Goal: Task Accomplishment & Management: Complete application form

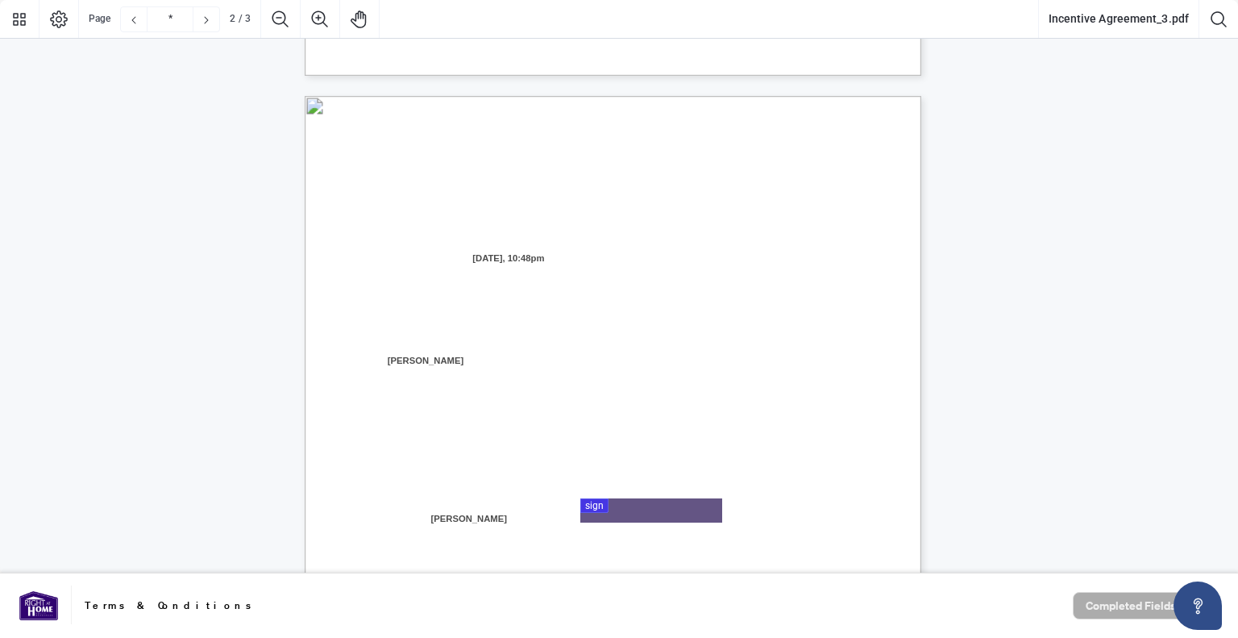
type input "*"
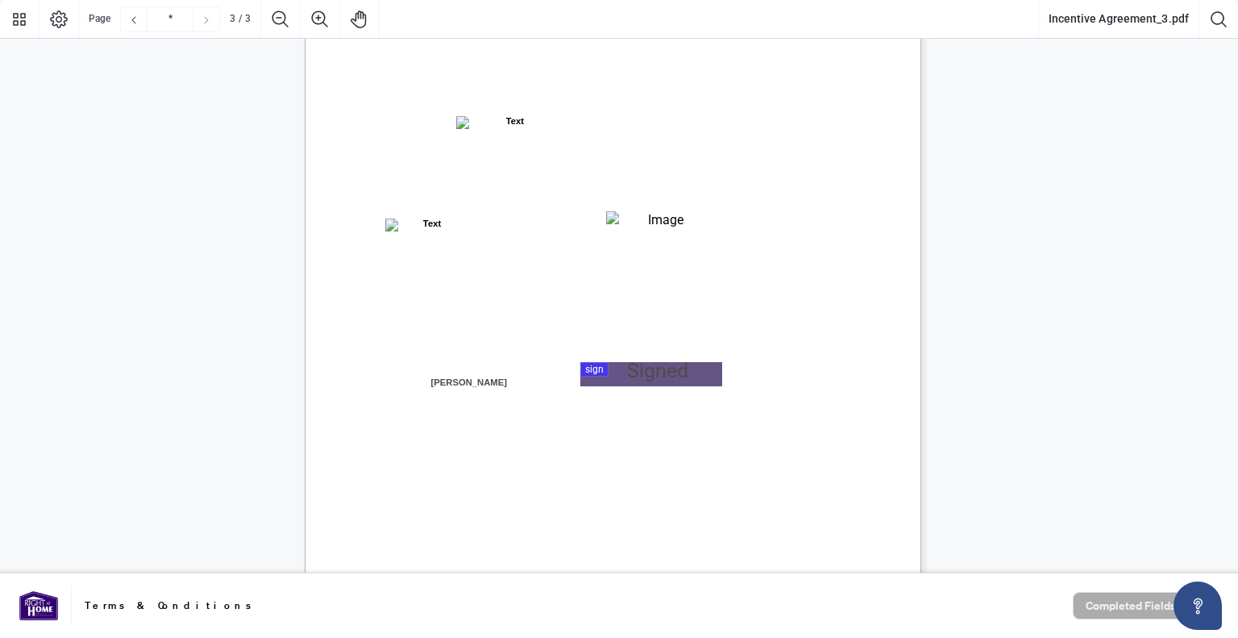
scroll to position [1931, 0]
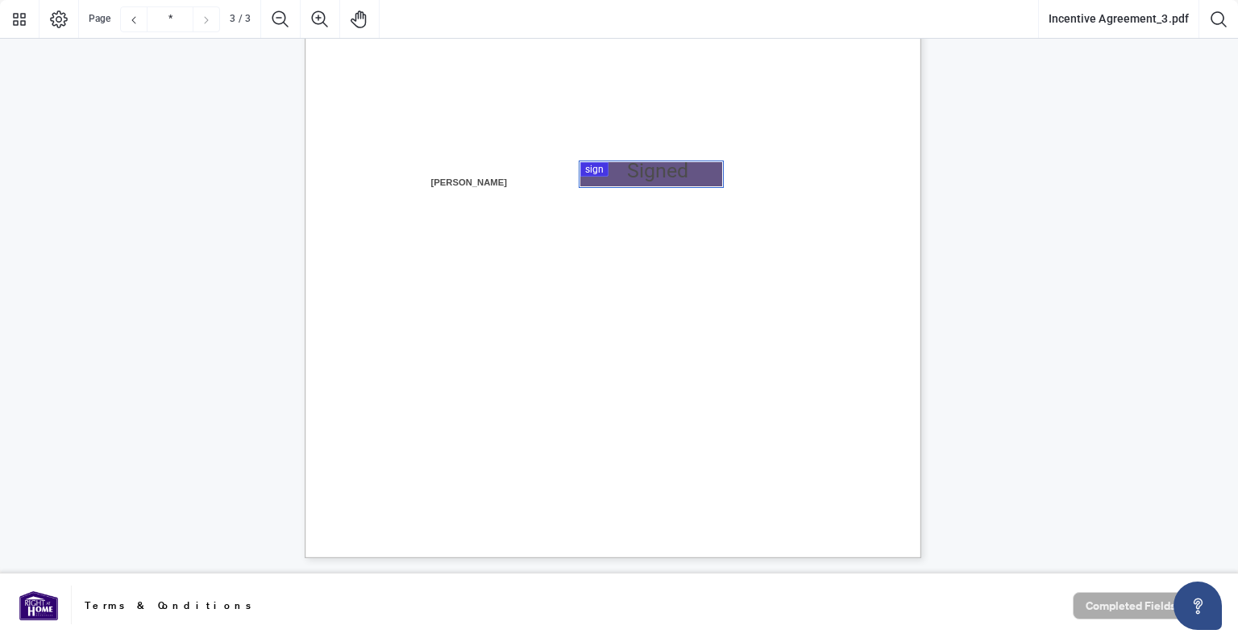
click at [636, 177] on div at bounding box center [619, 286] width 1238 height 573
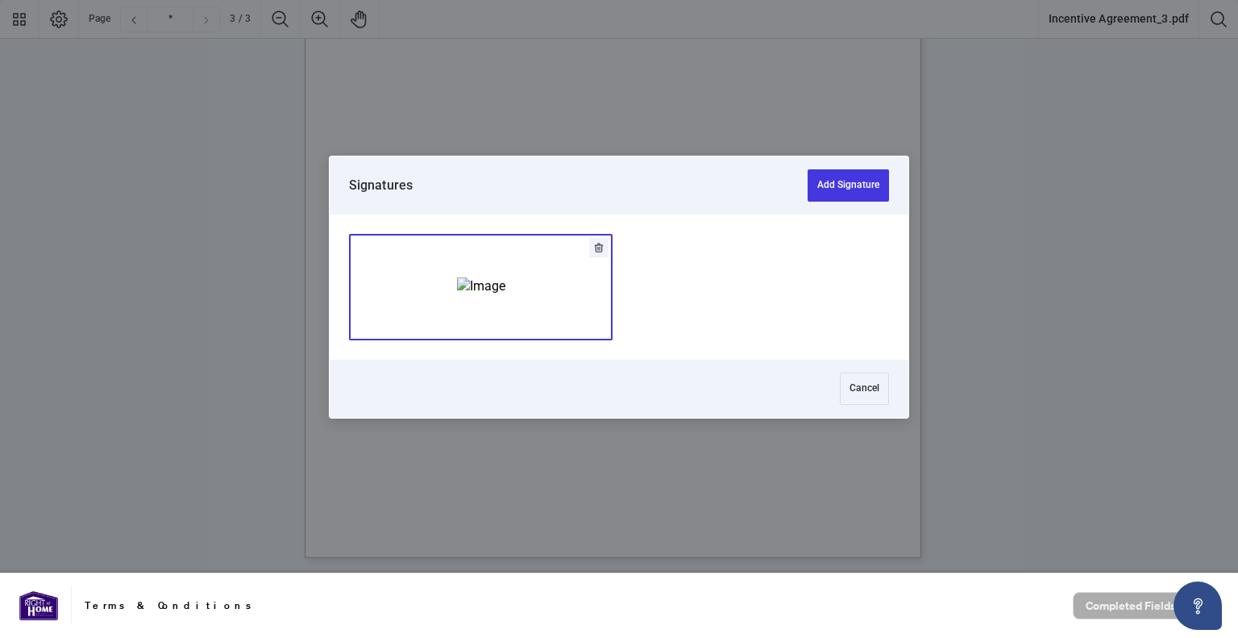
click at [473, 277] on img "Add Signature" at bounding box center [481, 286] width 48 height 18
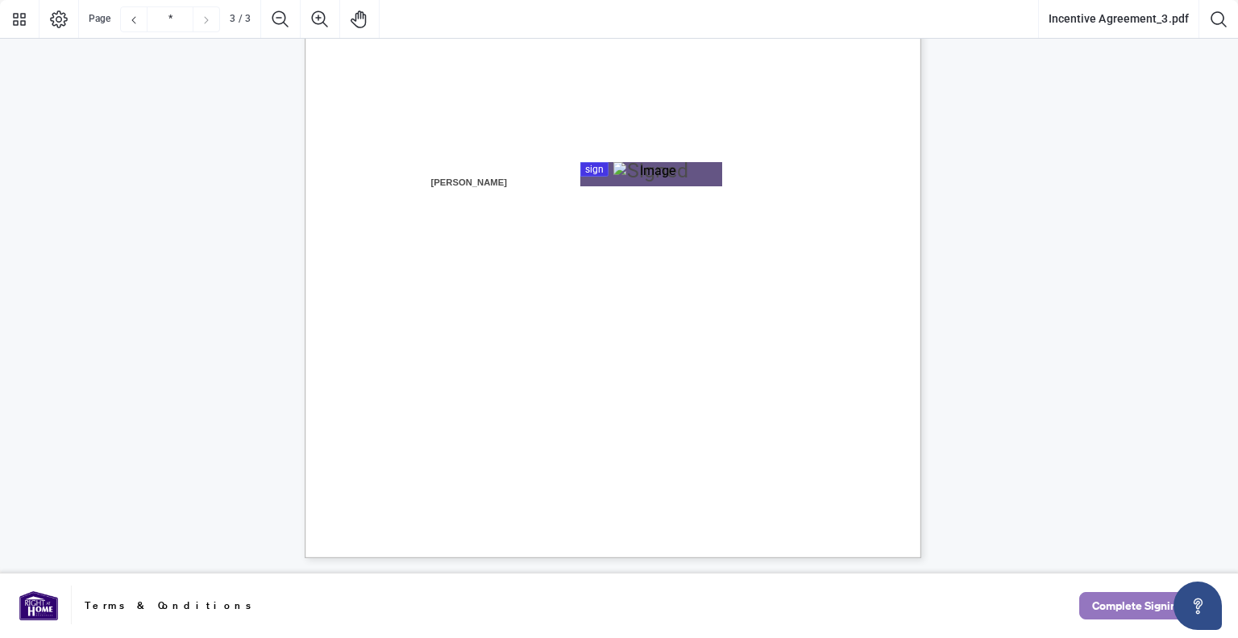
click at [1106, 605] on span "Complete Signing" at bounding box center [1137, 605] width 91 height 26
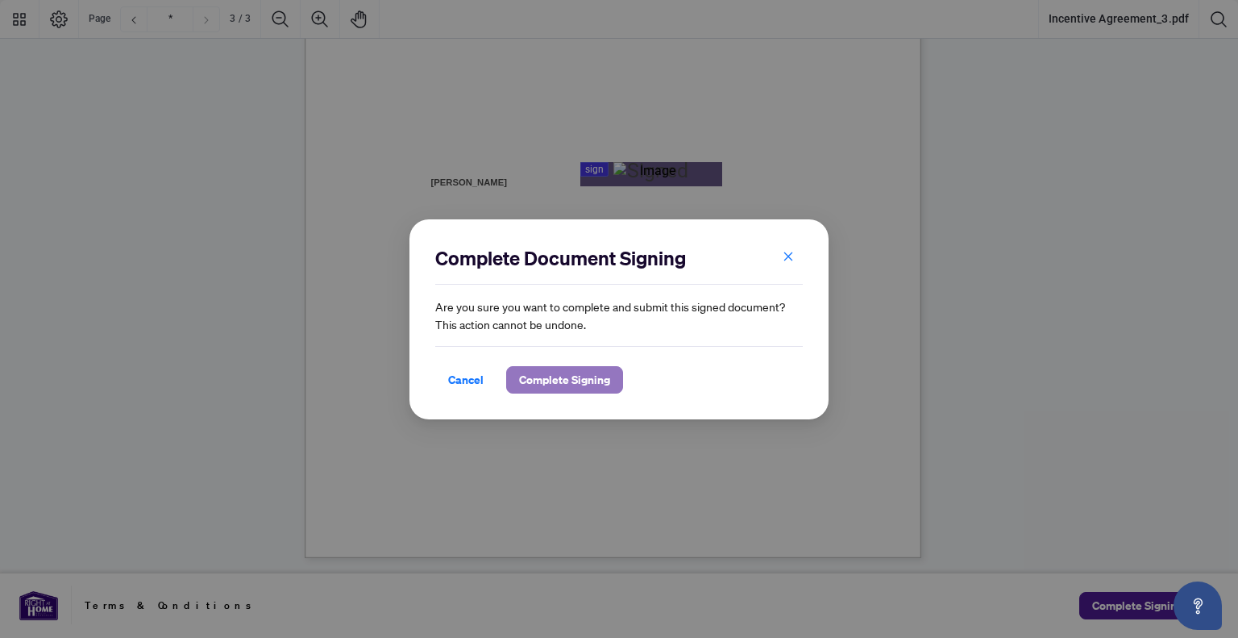
click at [556, 385] on span "Complete Signing" at bounding box center [564, 380] width 91 height 26
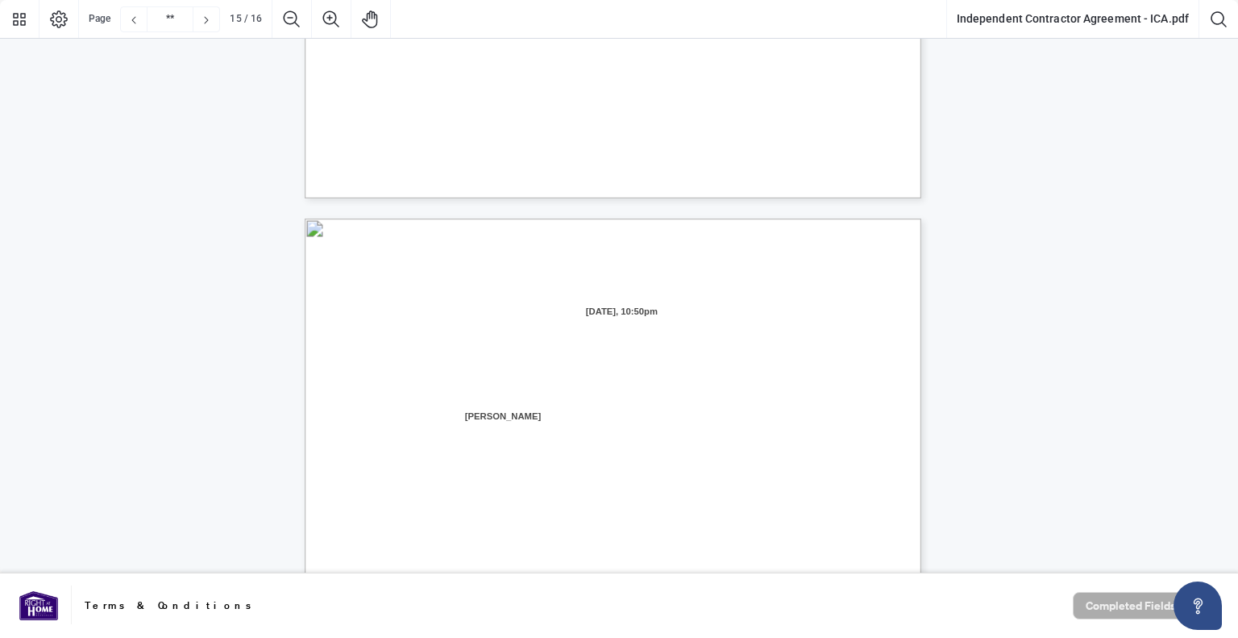
type input "**"
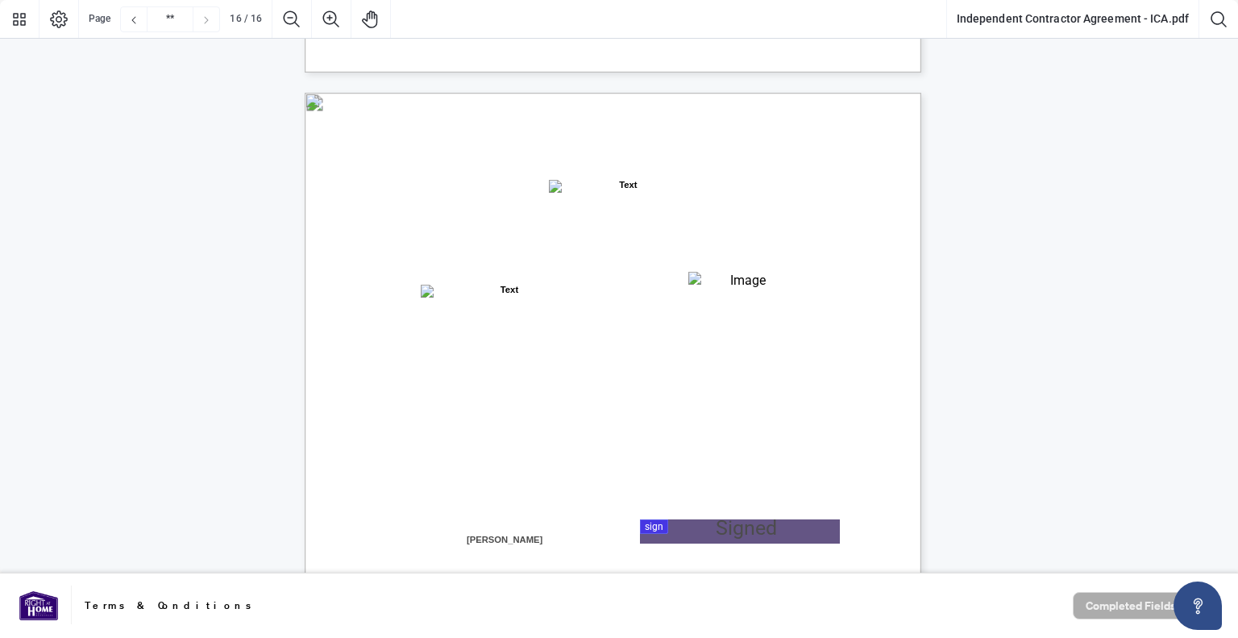
scroll to position [12293, 0]
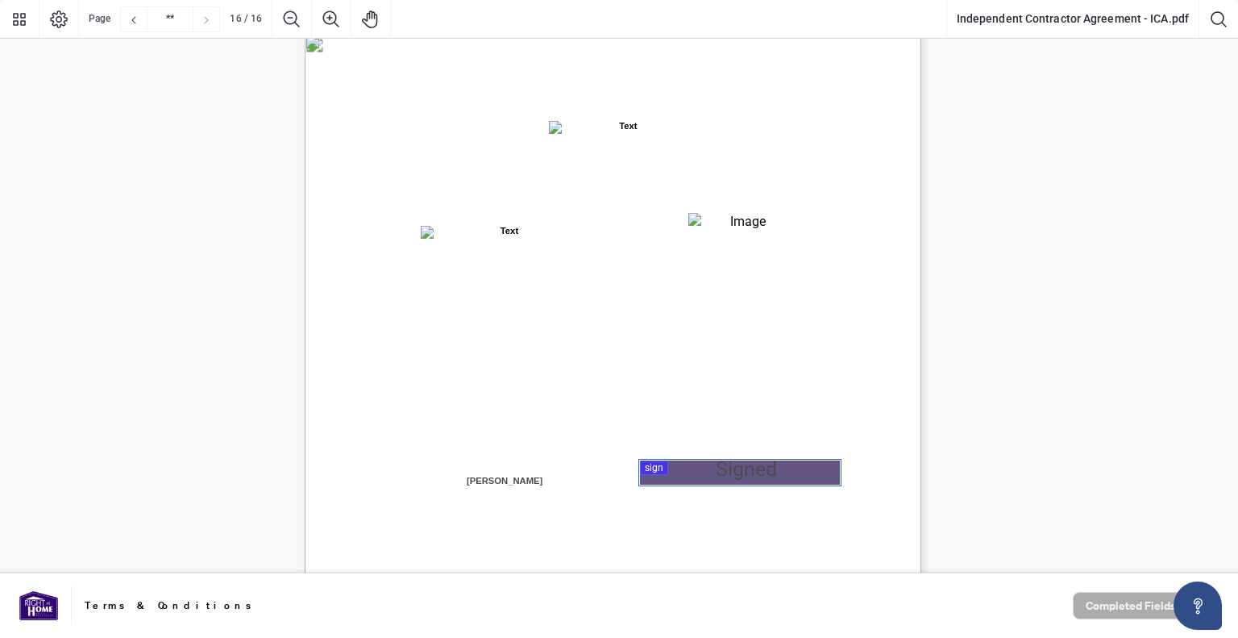
click at [690, 467] on div at bounding box center [619, 286] width 1238 height 573
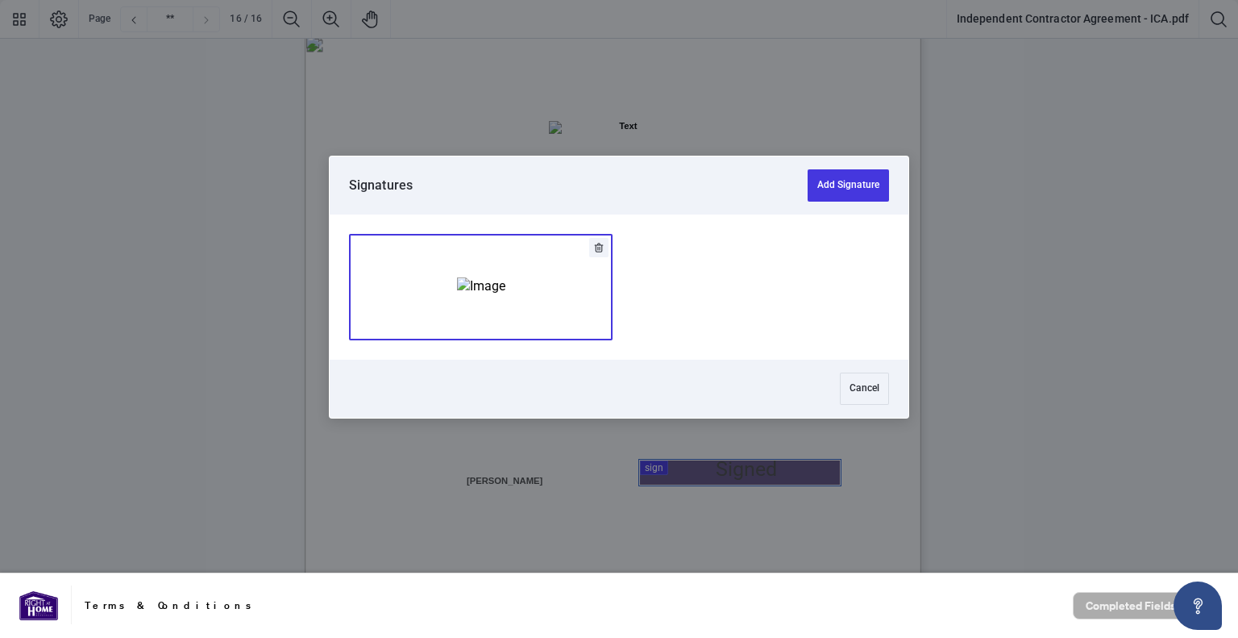
click at [480, 279] on img "Add Signature" at bounding box center [481, 286] width 48 height 18
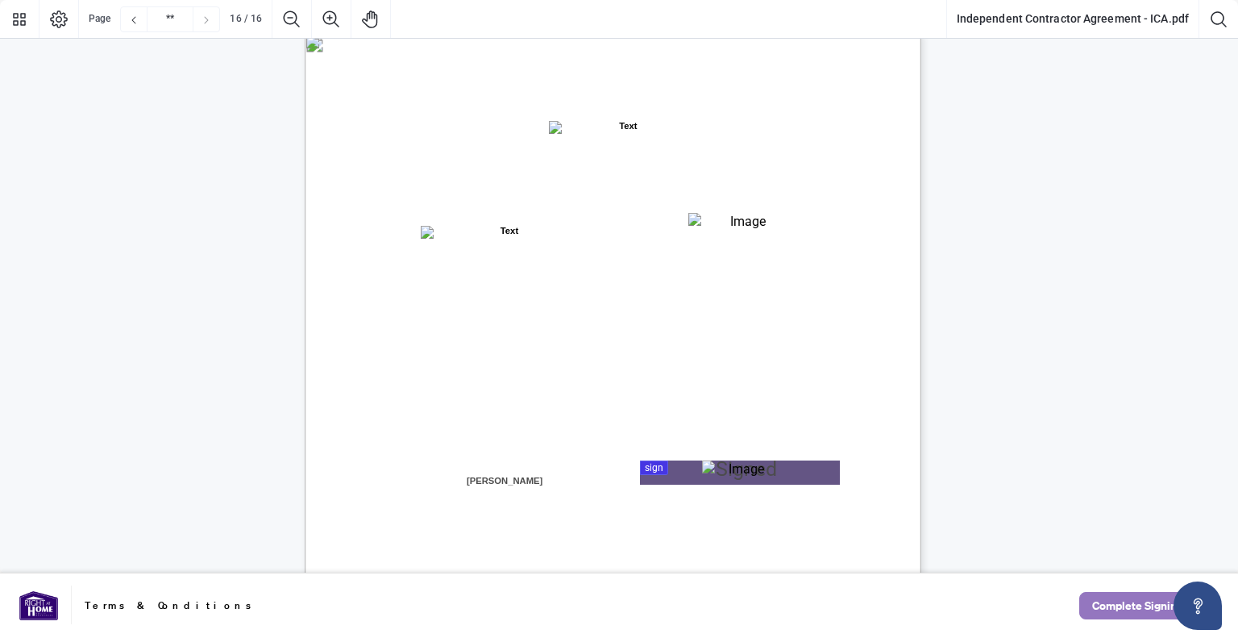
click at [1110, 602] on span "Complete Signing" at bounding box center [1137, 605] width 91 height 26
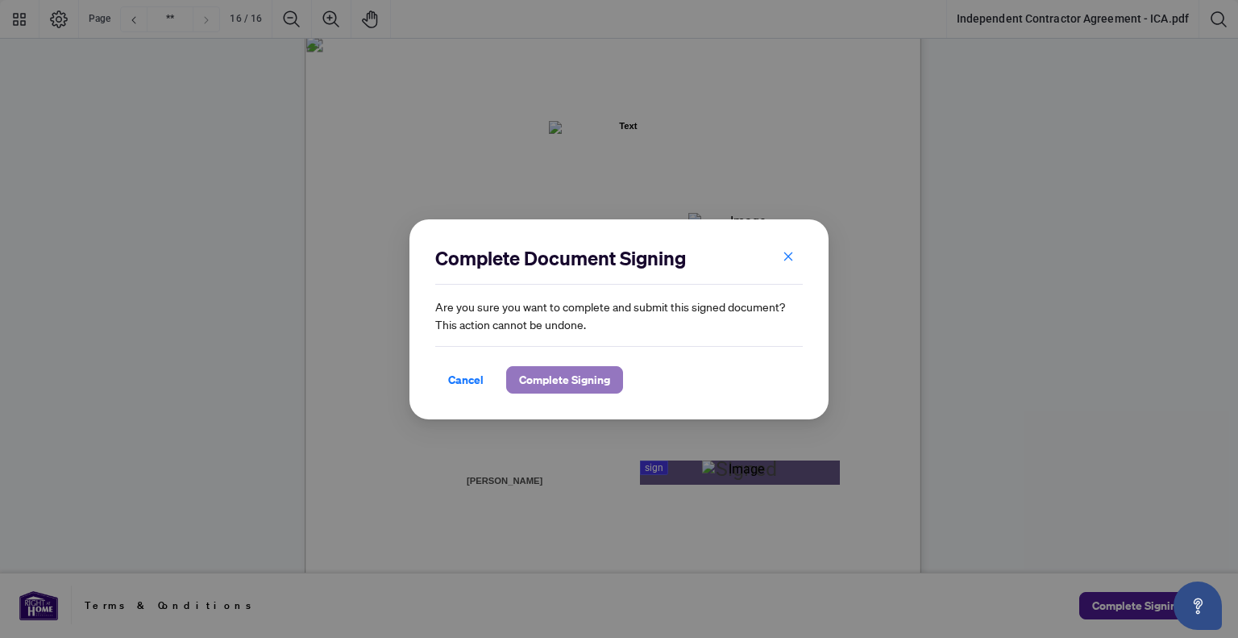
click at [576, 376] on span "Complete Signing" at bounding box center [564, 380] width 91 height 26
